Goal: Transaction & Acquisition: Register for event/course

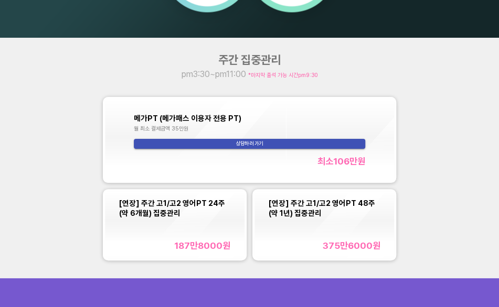
scroll to position [630, 0]
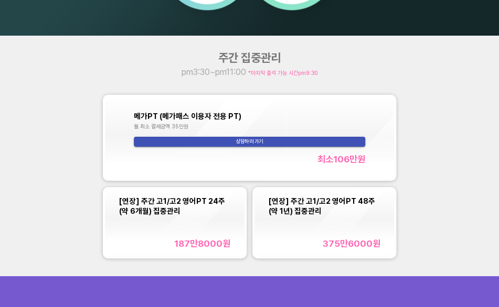
click at [193, 198] on span "[연장] 주간 고1/고2 영어PT 24주(약 6개월) 집중관리" at bounding box center [172, 206] width 106 height 19
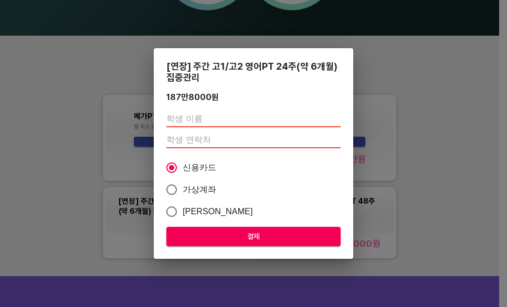
click at [237, 122] on input "text" at bounding box center [253, 119] width 174 height 17
type input "q"
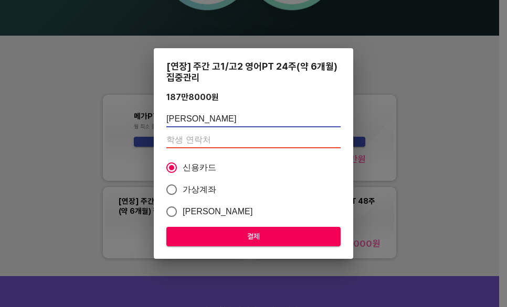
type input "[PERSON_NAME]"
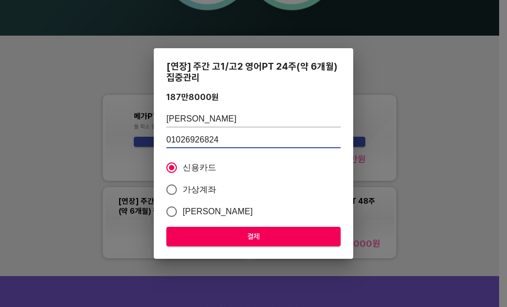
click at [217, 140] on input "01026926824" at bounding box center [253, 140] width 174 height 17
type input "01026926824"
click at [239, 238] on span "결제" at bounding box center [253, 236] width 157 height 13
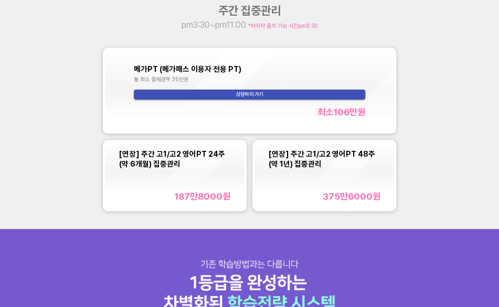
scroll to position [682, 0]
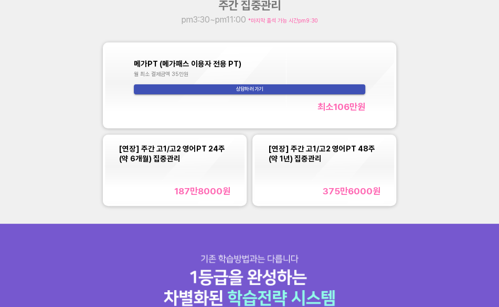
click at [210, 169] on div "[연장] 주간 고1/고2 영어PT 24주(약 6개월) 집중관리 187만8000 원" at bounding box center [175, 170] width 112 height 53
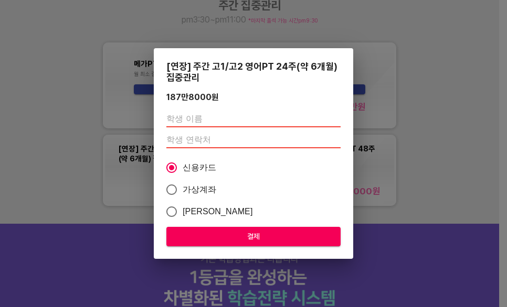
click at [229, 122] on input "text" at bounding box center [253, 119] width 174 height 17
type input "[PERSON_NAME]"
type input "01026926824"
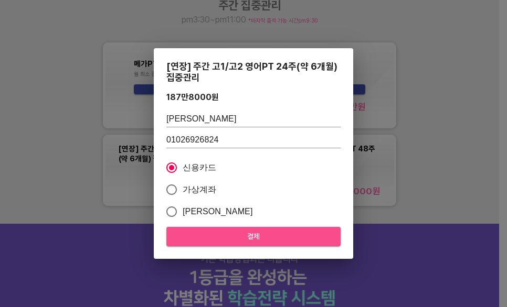
drag, startPoint x: 263, startPoint y: 239, endPoint x: 264, endPoint y: 225, distance: 14.3
click at [262, 239] on span "결제" at bounding box center [253, 236] width 157 height 13
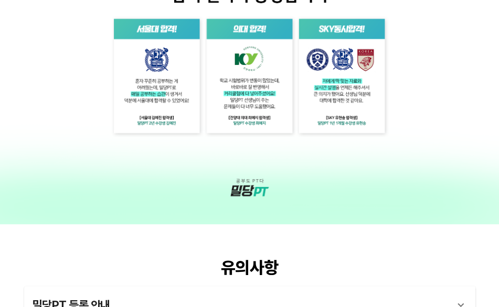
scroll to position [1521, 0]
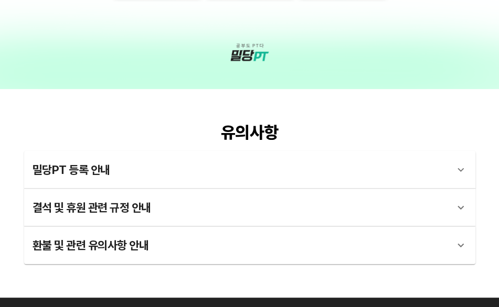
click at [355, 173] on div "밀당PT 등록 안내" at bounding box center [241, 169] width 416 height 25
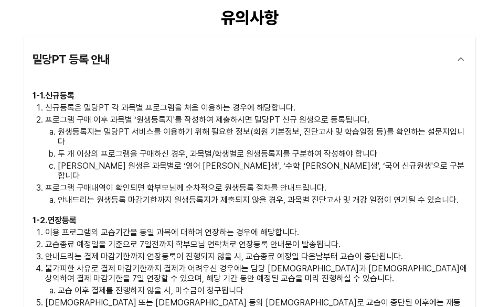
scroll to position [1374, 0]
